Goal: Task Accomplishment & Management: Complete application form

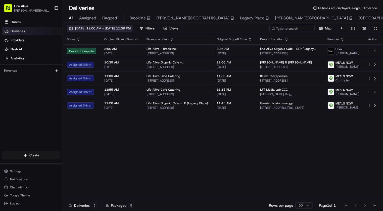
click at [133, 31] on button "08/19/2025 12:00 AM - 08/19/2025 11:59 PM" at bounding box center [100, 28] width 66 height 7
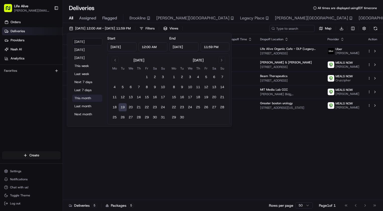
click at [86, 98] on button "This month" at bounding box center [87, 97] width 30 height 7
type input "Aug 1, 2025"
type input "Aug 31, 2025"
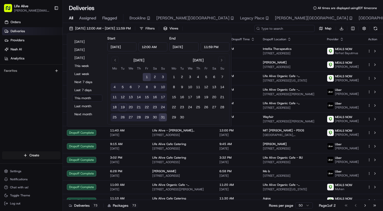
click at [300, 30] on input at bounding box center [284, 28] width 60 height 7
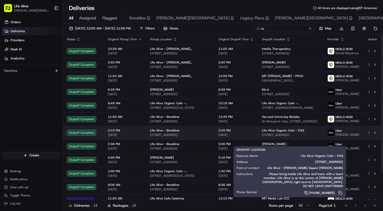
type input "ks"
click at [279, 137] on span "[STREET_ADDRESS]" at bounding box center [291, 135] width 58 height 4
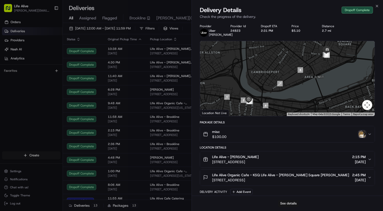
click at [293, 203] on button "See details" at bounding box center [288, 202] width 21 height 7
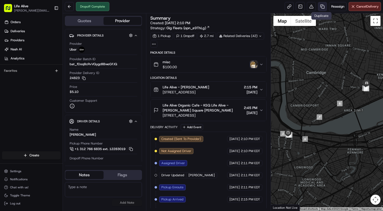
click at [321, 7] on link at bounding box center [322, 6] width 9 height 9
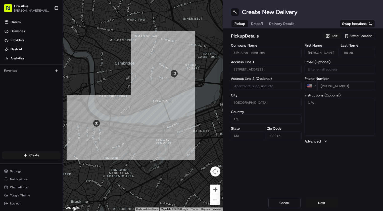
click at [322, 202] on button "Next" at bounding box center [321, 202] width 32 height 10
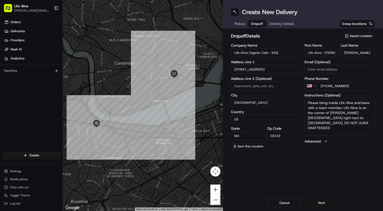
click at [322, 202] on button "Next" at bounding box center [321, 202] width 32 height 10
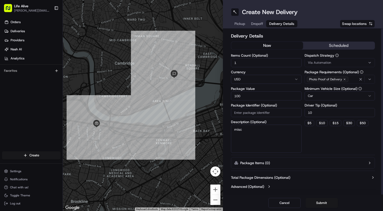
click at [328, 64] on span "Via Automation" at bounding box center [319, 62] width 23 height 5
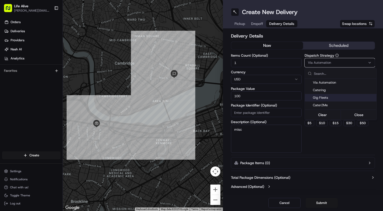
click at [324, 96] on span "Gig Fleets" at bounding box center [344, 97] width 62 height 5
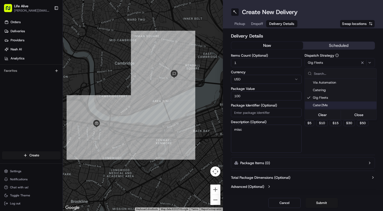
click at [333, 150] on html "Life Alive [PERSON_NAME][EMAIL_ADDRESS][DOMAIN_NAME] Toggle Sidebar Orders Deli…" at bounding box center [191, 105] width 383 height 211
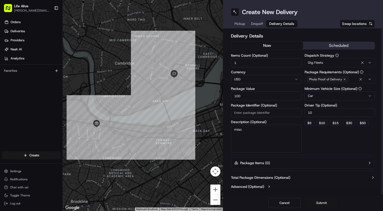
click at [323, 202] on button "Submit" at bounding box center [321, 202] width 32 height 10
